Goal: Task Accomplishment & Management: Complete application form

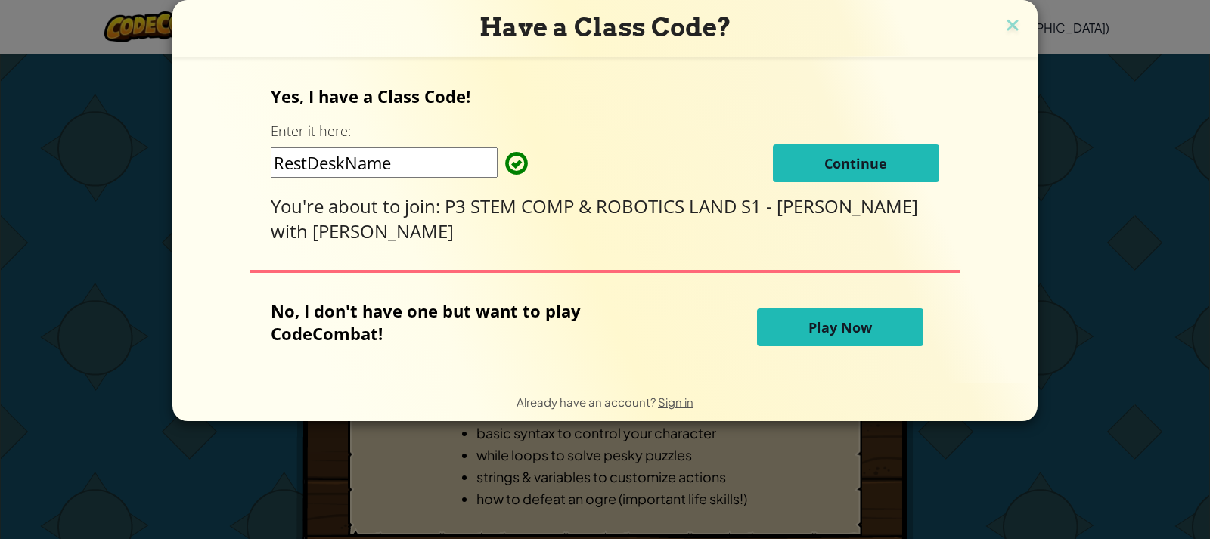
drag, startPoint x: 460, startPoint y: 169, endPoint x: 285, endPoint y: 183, distance: 175.2
click at [285, 183] on div "Yes, I have a Class Code! Enter it here: RestDeskName Continue You're about to …" at bounding box center [605, 220] width 835 height 296
click at [576, 124] on div "Yes, I have a Class Code! Enter it here: RestDeskName Continue You're about to …" at bounding box center [605, 164] width 668 height 159
click at [780, 163] on button "Continue" at bounding box center [856, 163] width 166 height 38
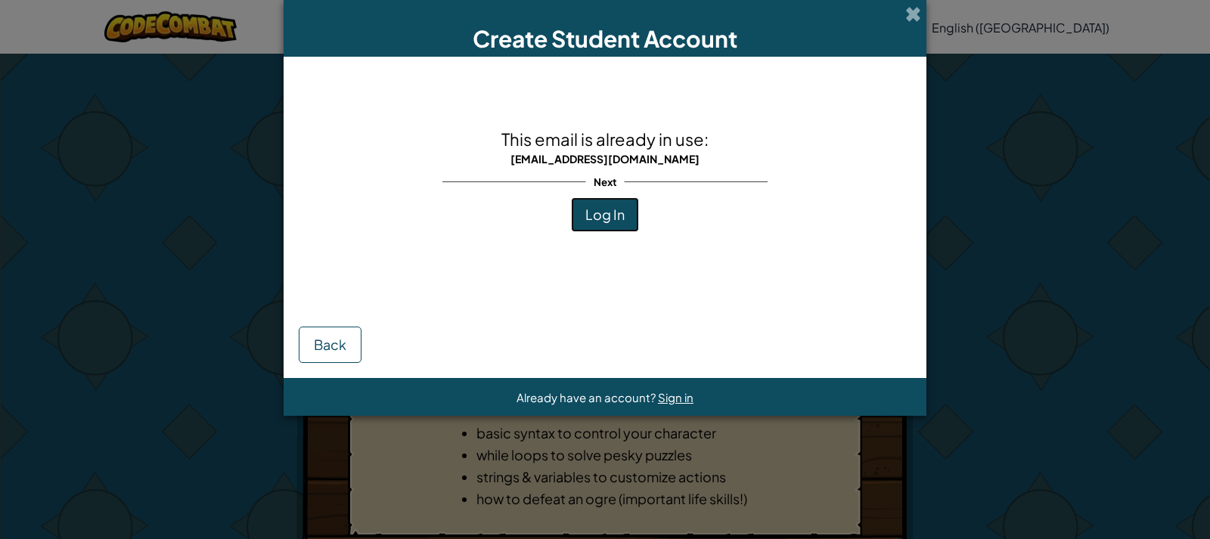
click at [597, 198] on button "Log In" at bounding box center [605, 214] width 68 height 35
